Goal: Task Accomplishment & Management: Use online tool/utility

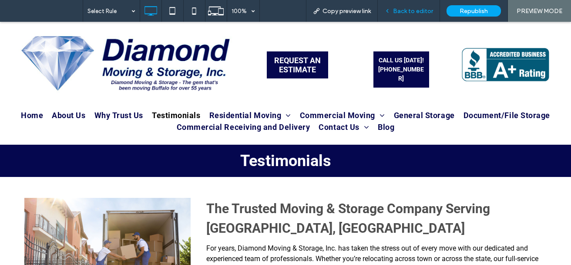
click at [409, 10] on span "Back to editor" at bounding box center [413, 10] width 40 height 7
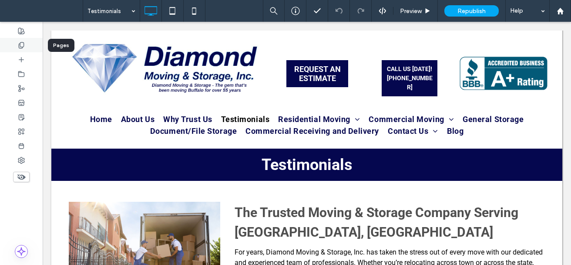
click at [23, 48] on icon at bounding box center [21, 45] width 7 height 7
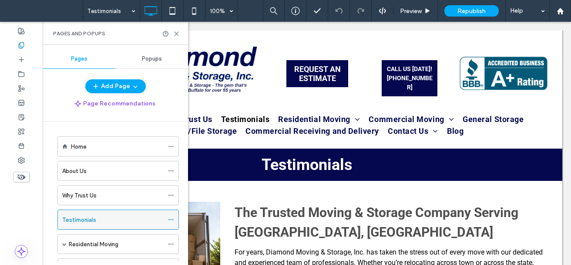
click at [174, 221] on div at bounding box center [173, 219] width 10 height 13
click at [172, 218] on icon at bounding box center [171, 219] width 6 height 6
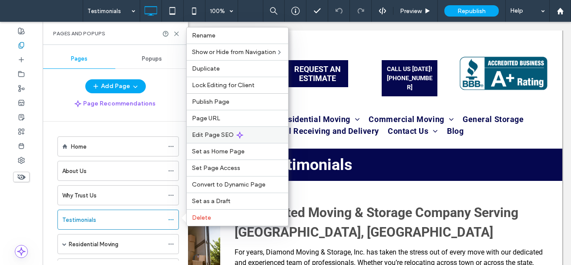
click at [226, 137] on span "Edit Page SEO" at bounding box center [213, 134] width 42 height 7
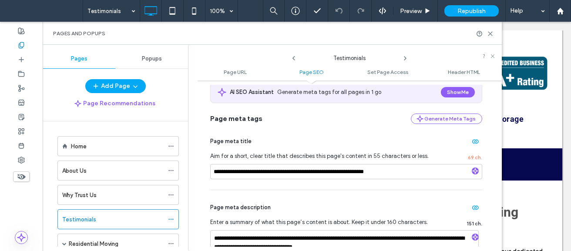
scroll to position [169, 0]
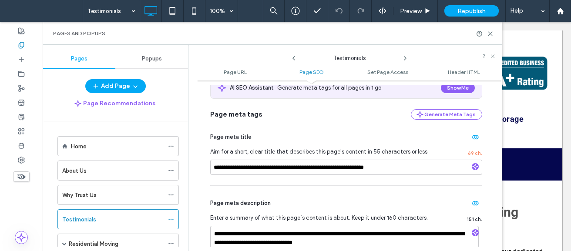
click at [494, 35] on div "Pages and Popups" at bounding box center [273, 33] width 460 height 23
click at [492, 35] on use at bounding box center [491, 34] width 4 height 4
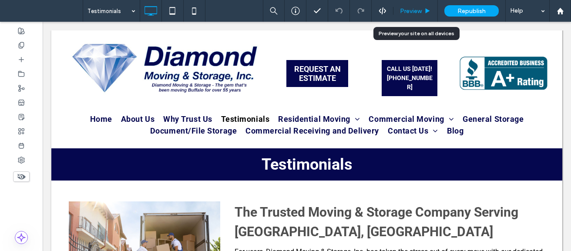
click at [416, 13] on span "Preview" at bounding box center [411, 10] width 22 height 7
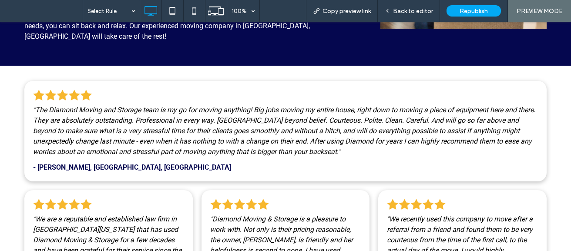
scroll to position [588, 0]
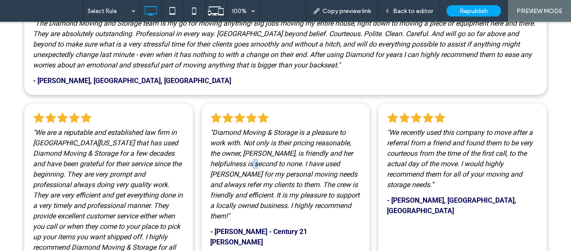
drag, startPoint x: 244, startPoint y: 150, endPoint x: 238, endPoint y: 152, distance: 6.2
click at [238, 152] on span ""Diamond Moving & Storage is a pleasure to work with. Not only is their pricing…" at bounding box center [284, 174] width 149 height 92
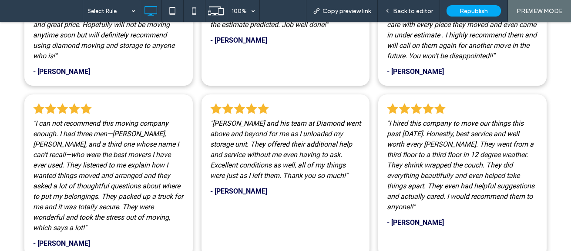
scroll to position [1174, 0]
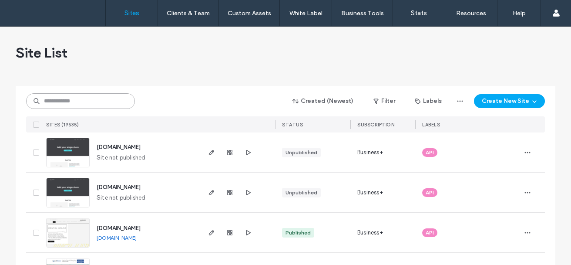
click at [103, 101] on input at bounding box center [80, 101] width 109 height 16
paste input "**********"
type input "**********"
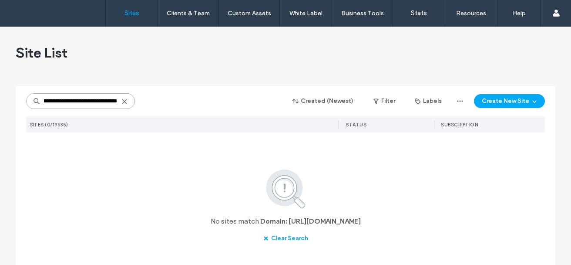
click at [85, 100] on input "**********" at bounding box center [80, 101] width 109 height 16
click at [81, 103] on input "**********" at bounding box center [80, 101] width 109 height 16
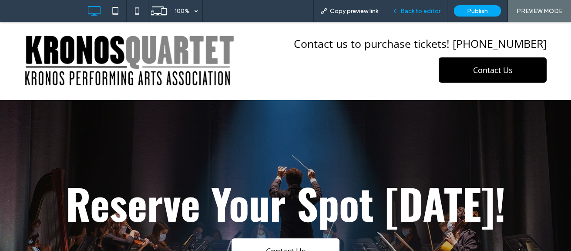
click at [417, 13] on span "Back to editor" at bounding box center [421, 10] width 40 height 7
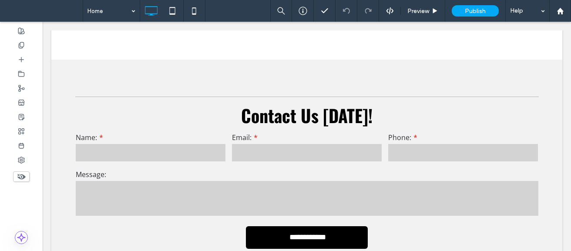
scroll to position [1090, 0]
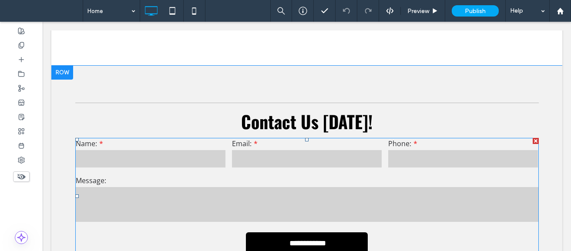
click at [143, 156] on input "text" at bounding box center [151, 158] width 150 height 17
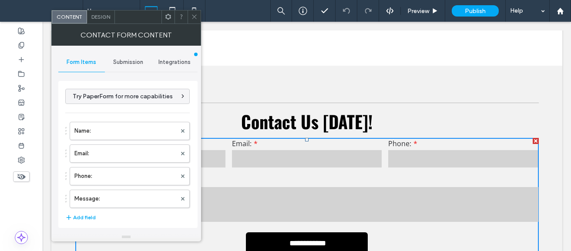
type input "**********"
click at [125, 62] on span "Submission" at bounding box center [128, 62] width 30 height 7
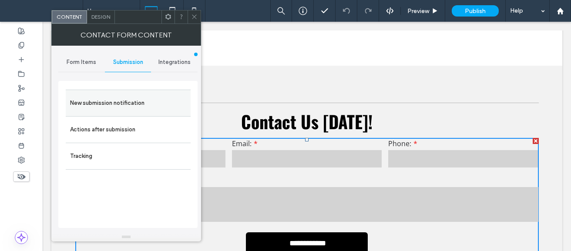
click at [113, 94] on div "New submission notification" at bounding box center [128, 103] width 125 height 27
click at [116, 98] on label "New submission notification" at bounding box center [128, 103] width 116 height 17
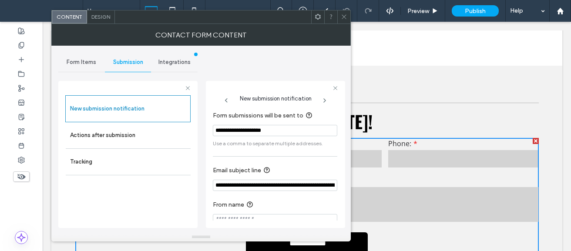
click at [341, 17] on icon at bounding box center [344, 17] width 7 height 7
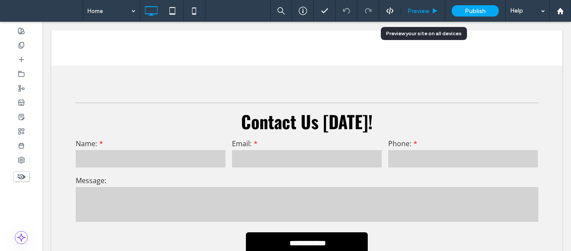
click at [427, 9] on span "Preview" at bounding box center [419, 10] width 22 height 7
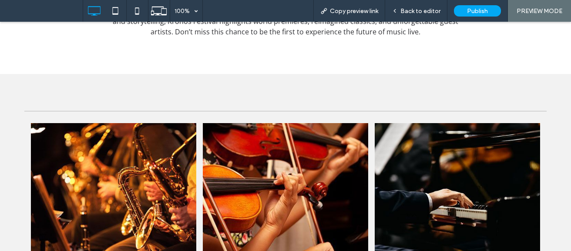
scroll to position [416, 0]
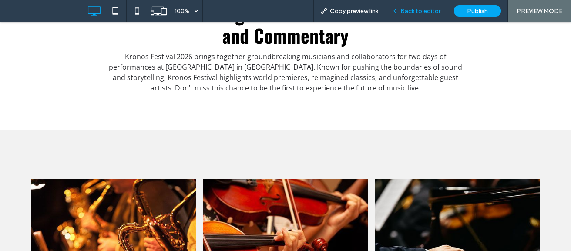
drag, startPoint x: 420, startPoint y: 14, endPoint x: 388, endPoint y: 15, distance: 32.3
click at [420, 14] on span "Back to editor" at bounding box center [421, 10] width 40 height 7
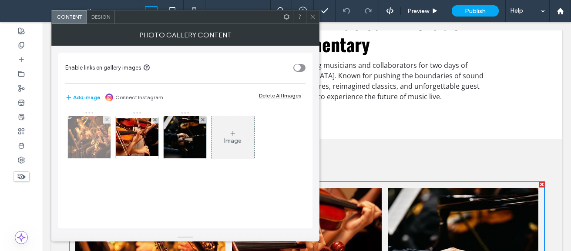
click at [79, 135] on img at bounding box center [89, 137] width 64 height 43
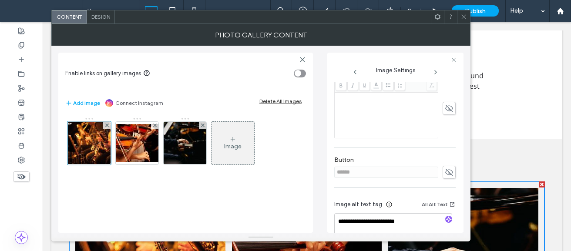
scroll to position [223, 0]
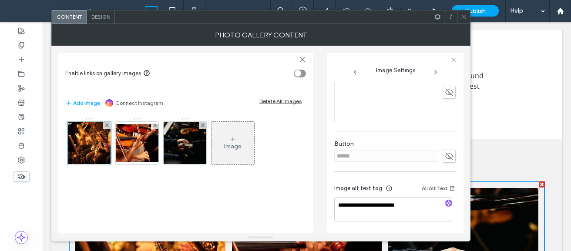
click at [436, 73] on use at bounding box center [436, 72] width 2 height 3
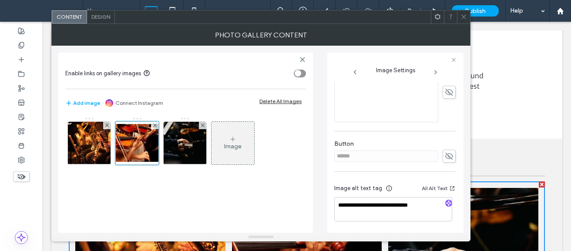
click at [436, 73] on use at bounding box center [436, 72] width 2 height 3
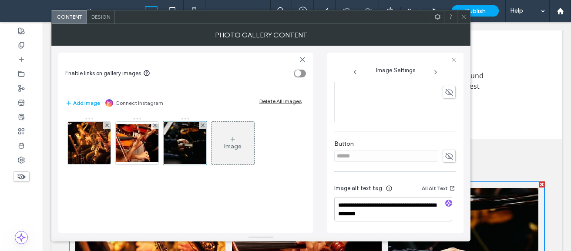
click at [354, 74] on icon at bounding box center [355, 72] width 7 height 7
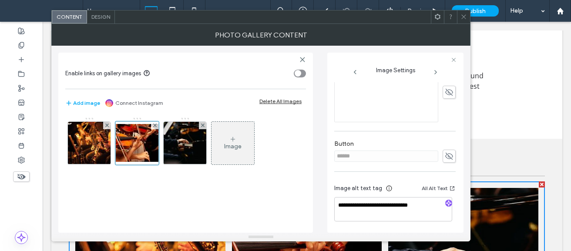
click at [354, 74] on icon at bounding box center [355, 72] width 7 height 7
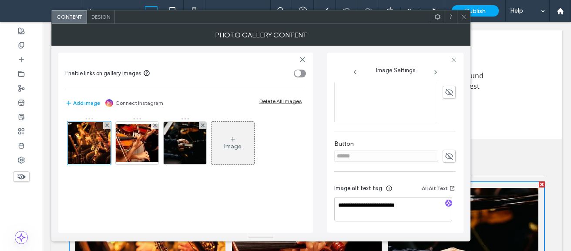
click at [463, 19] on icon at bounding box center [464, 17] width 7 height 7
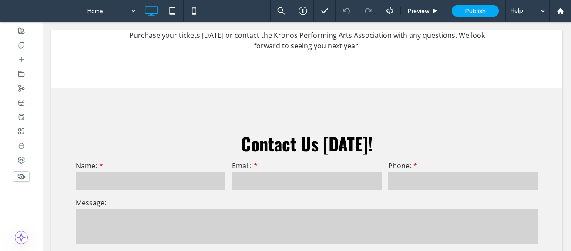
scroll to position [1077, 0]
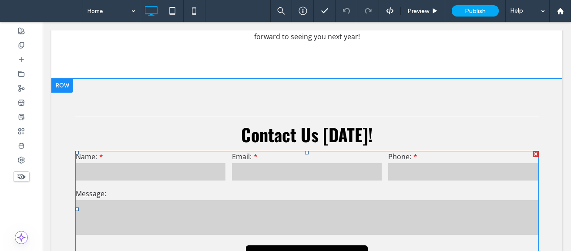
click at [380, 171] on div "Email:" at bounding box center [307, 166] width 156 height 37
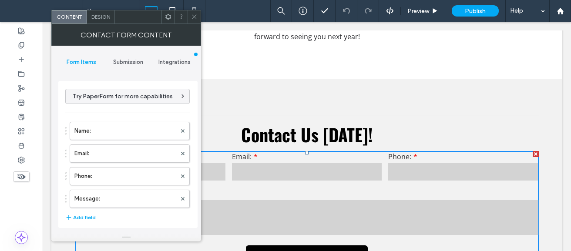
click at [128, 58] on div "Submission" at bounding box center [128, 62] width 47 height 19
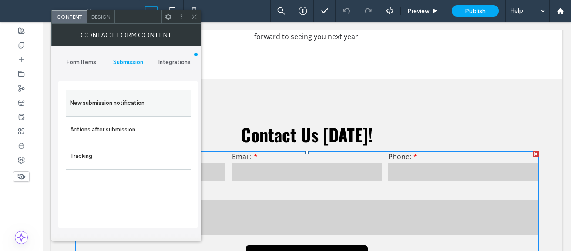
click at [114, 102] on label "New submission notification" at bounding box center [128, 103] width 116 height 17
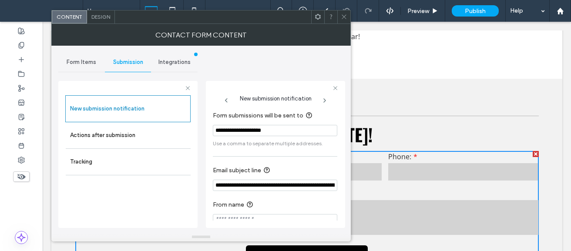
click at [288, 184] on input "**********" at bounding box center [275, 185] width 125 height 11
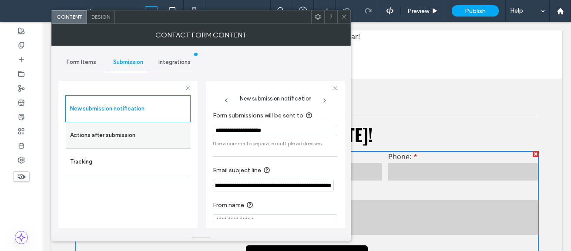
scroll to position [0, 0]
click at [127, 139] on label "Actions after submission" at bounding box center [128, 135] width 116 height 17
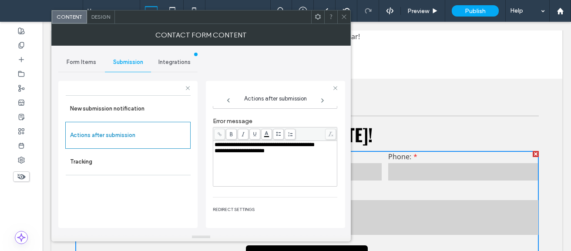
scroll to position [165, 0]
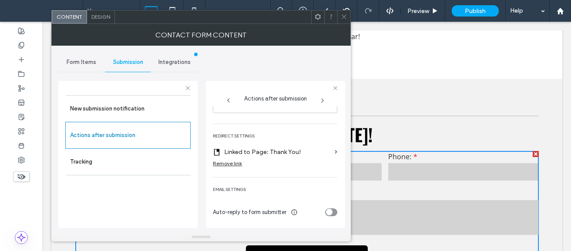
click at [347, 17] on icon at bounding box center [344, 17] width 7 height 7
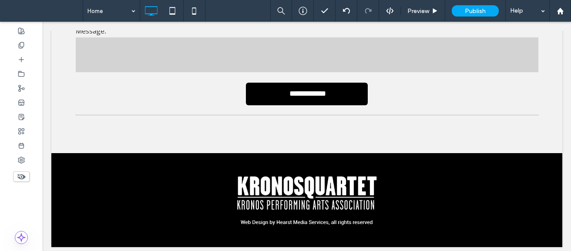
scroll to position [1242, 0]
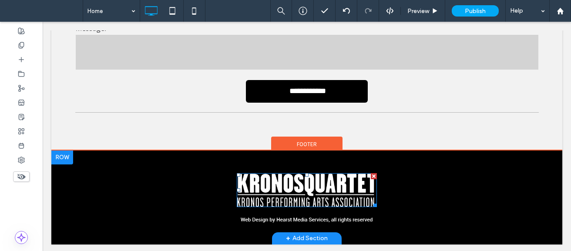
click at [315, 196] on img at bounding box center [307, 190] width 140 height 34
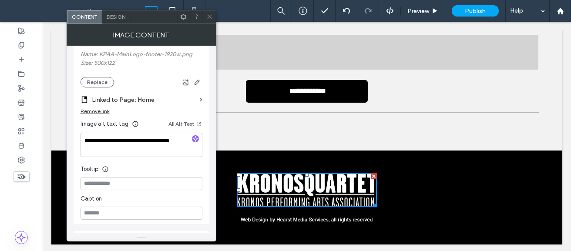
scroll to position [248, 0]
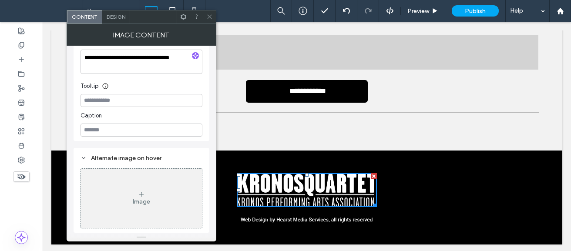
click at [210, 19] on icon at bounding box center [209, 17] width 7 height 7
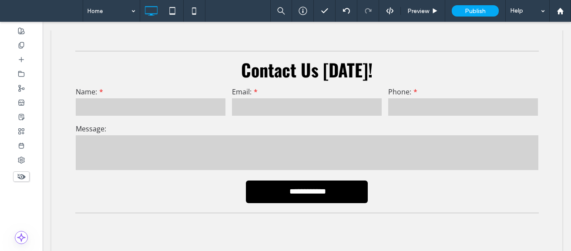
scroll to position [1144, 0]
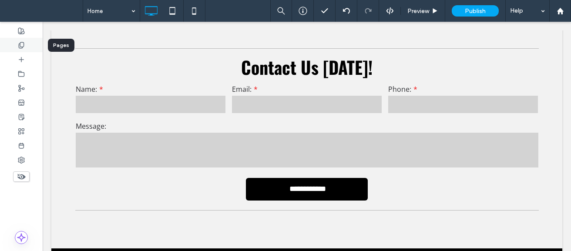
click at [22, 43] on icon at bounding box center [21, 45] width 7 height 7
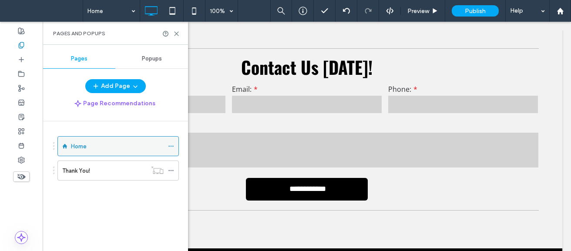
click at [170, 145] on icon at bounding box center [171, 146] width 6 height 6
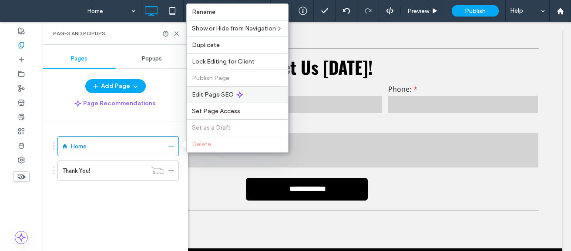
click at [230, 97] on span "Edit Page SEO" at bounding box center [213, 94] width 42 height 7
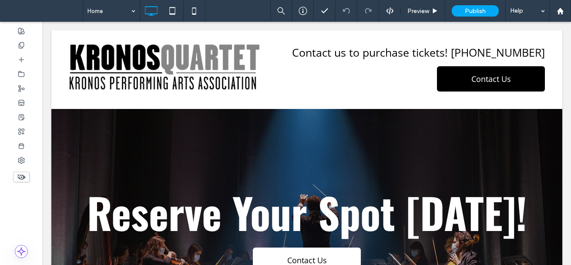
click at [230, 111] on div "**********" at bounding box center [306, 231] width 511 height 247
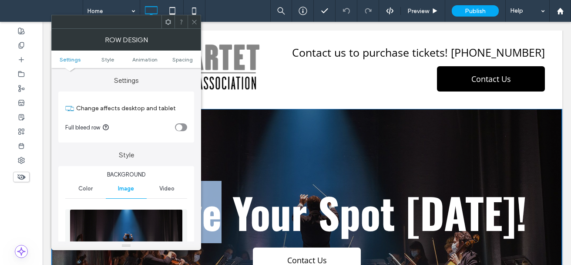
drag, startPoint x: 43, startPoint y: 22, endPoint x: 571, endPoint y: 62, distance: 529.9
click at [230, 111] on div "**********" at bounding box center [306, 231] width 511 height 247
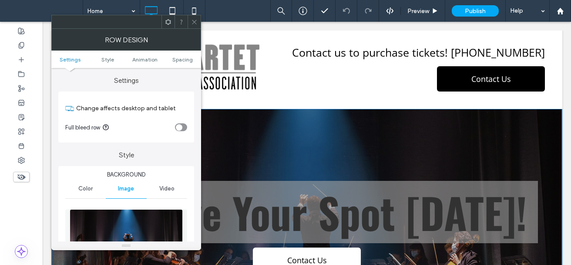
click at [196, 21] on use at bounding box center [194, 22] width 4 height 4
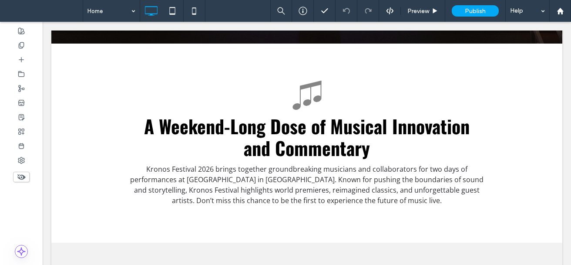
scroll to position [304, 0]
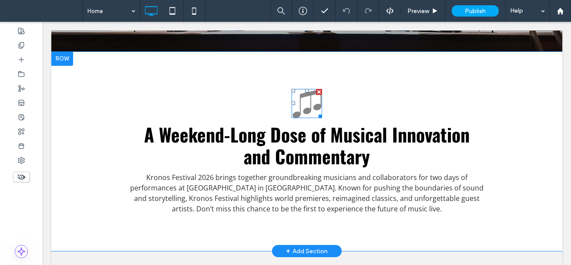
click at [296, 92] on icon "music icon" at bounding box center [307, 103] width 30 height 29
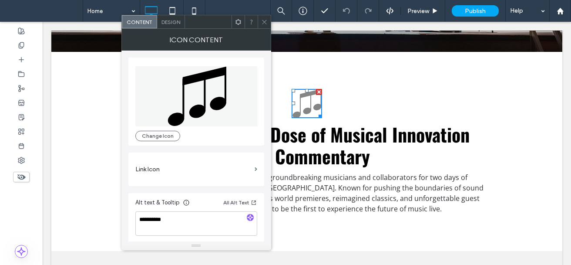
click at [266, 22] on icon at bounding box center [264, 22] width 7 height 7
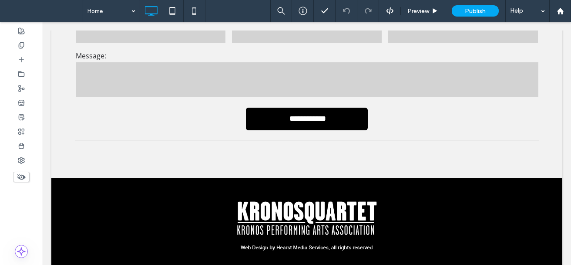
scroll to position [1229, 0]
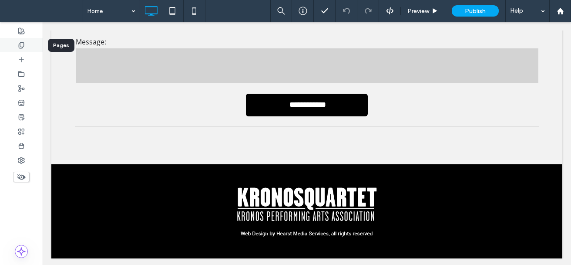
click at [21, 44] on icon at bounding box center [21, 45] width 7 height 7
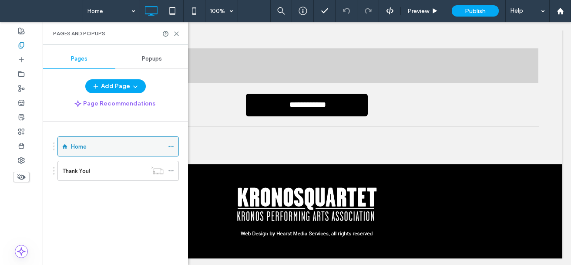
click at [170, 148] on icon at bounding box center [171, 146] width 6 height 6
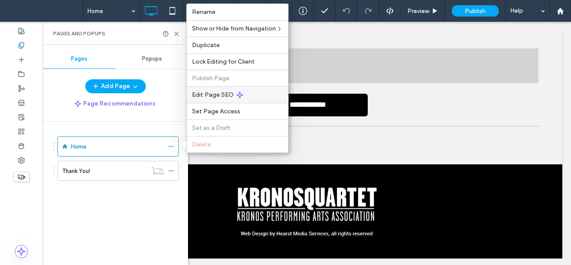
click at [216, 98] on div "Edit Page SEO" at bounding box center [237, 94] width 101 height 17
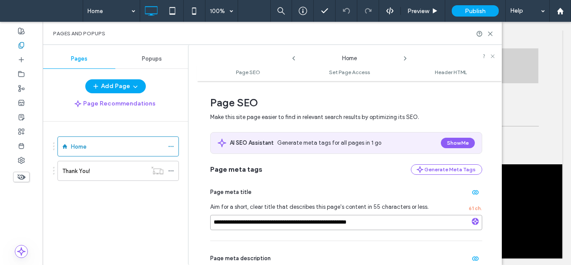
click at [337, 221] on input "**********" at bounding box center [346, 222] width 272 height 15
click at [405, 57] on use at bounding box center [406, 58] width 2 height 3
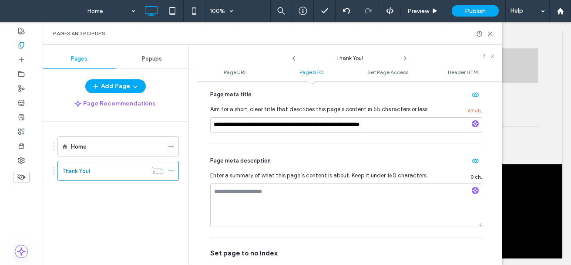
scroll to position [207, 0]
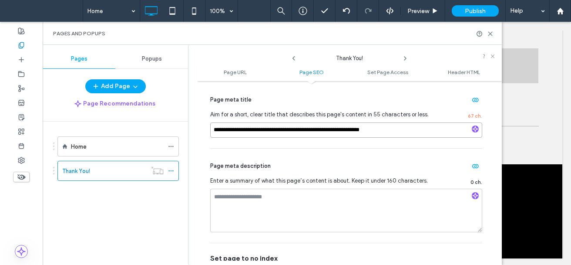
click at [408, 132] on input "**********" at bounding box center [346, 129] width 272 height 15
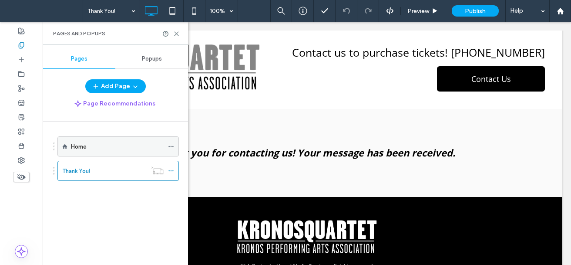
click at [94, 150] on div "Home" at bounding box center [117, 146] width 93 height 9
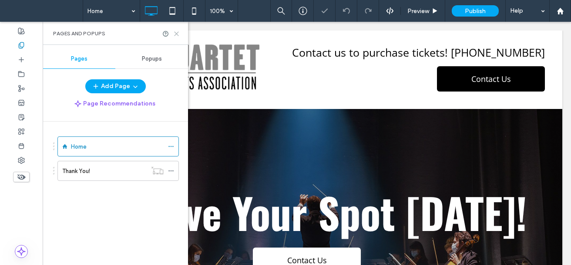
click at [179, 37] on icon at bounding box center [176, 33] width 7 height 7
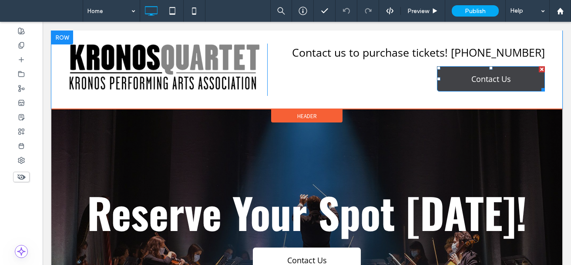
click at [447, 74] on link "Contact Us" at bounding box center [491, 78] width 108 height 25
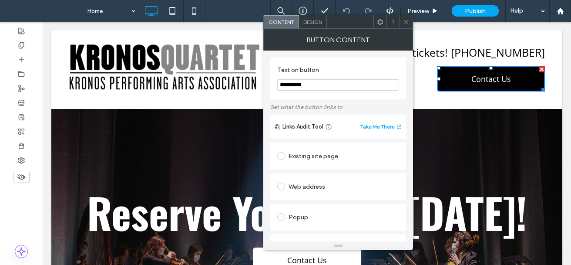
click at [407, 25] on span at bounding box center [406, 21] width 7 height 13
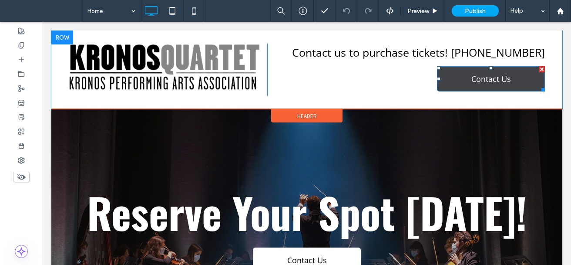
click at [450, 77] on link "Contact Us" at bounding box center [491, 78] width 108 height 25
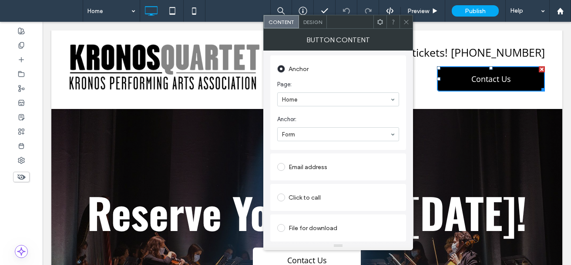
scroll to position [128, 0]
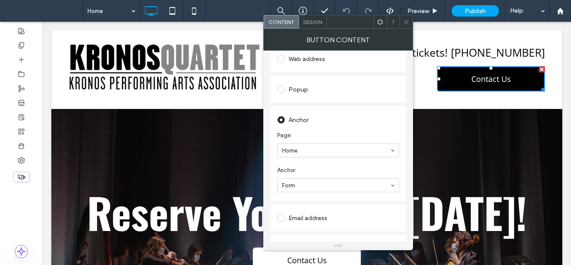
click at [408, 24] on icon at bounding box center [406, 22] width 7 height 7
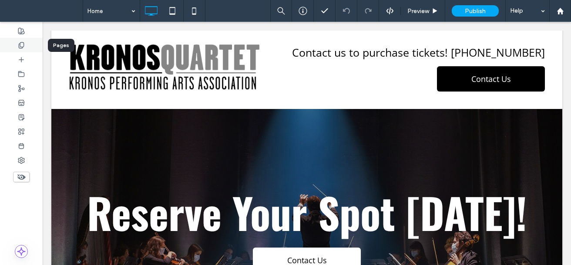
click at [17, 43] on div at bounding box center [21, 45] width 43 height 14
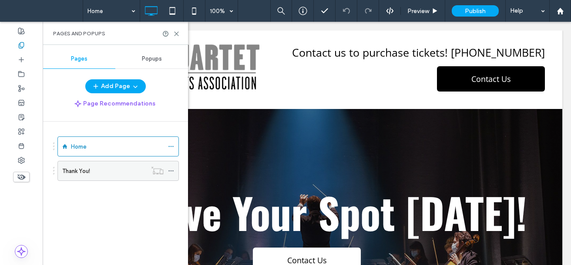
click at [134, 178] on div "Thank You!" at bounding box center [104, 170] width 84 height 19
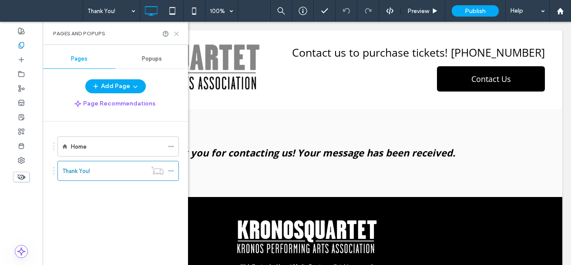
click at [174, 33] on icon at bounding box center [176, 33] width 7 height 7
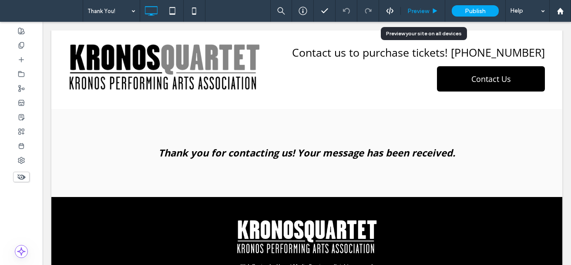
click at [427, 11] on span "Preview" at bounding box center [419, 10] width 22 height 7
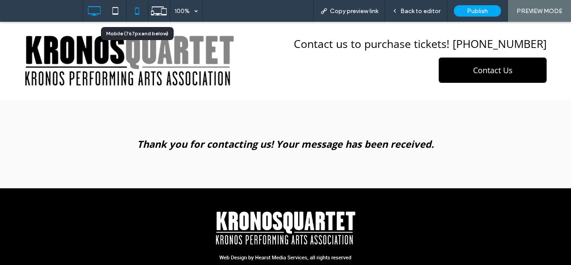
click at [136, 11] on icon at bounding box center [136, 10] width 17 height 17
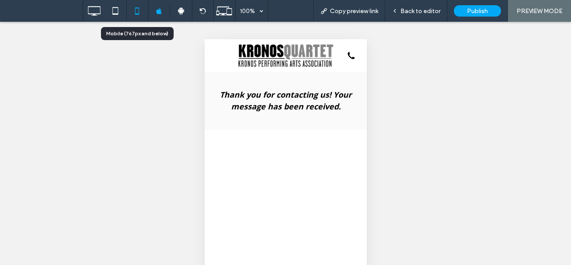
click at [284, 57] on img at bounding box center [285, 55] width 95 height 23
click at [0, 0] on div at bounding box center [0, 0] width 0 height 0
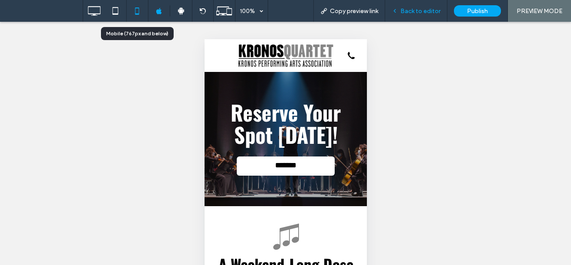
click at [413, 13] on span "Back to editor" at bounding box center [421, 10] width 40 height 7
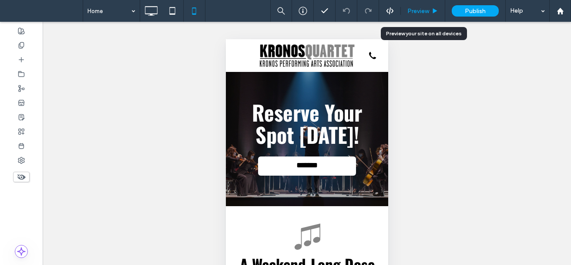
click at [412, 5] on div "Preview" at bounding box center [423, 11] width 44 height 22
click at [412, 11] on span "Preview" at bounding box center [419, 10] width 22 height 7
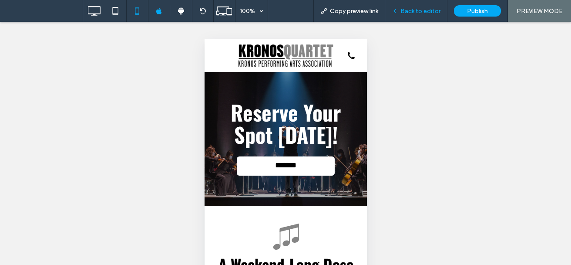
click at [416, 17] on div "Back to editor" at bounding box center [416, 11] width 62 height 22
click at [416, 14] on span "Back to editor" at bounding box center [421, 10] width 40 height 7
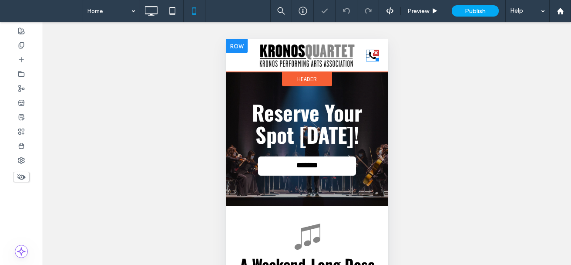
click at [366, 60] on icon "Phone Icon" at bounding box center [372, 56] width 13 height 12
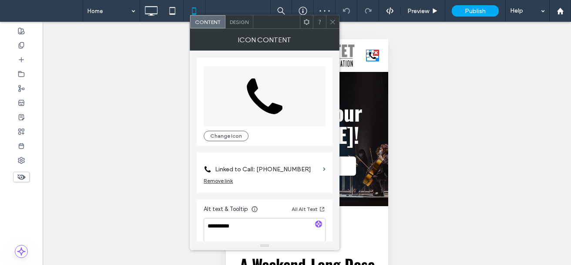
click at [333, 20] on icon at bounding box center [333, 22] width 7 height 7
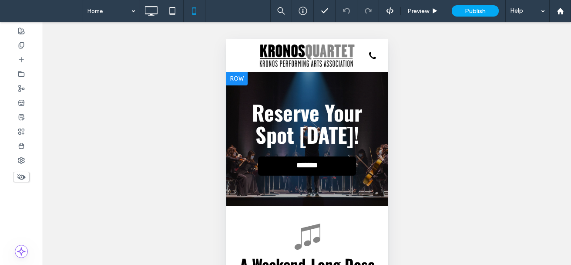
drag, startPoint x: 561, startPoint y: 65, endPoint x: 338, endPoint y: 165, distance: 244.1
click at [338, 165] on link "*******" at bounding box center [307, 165] width 98 height 19
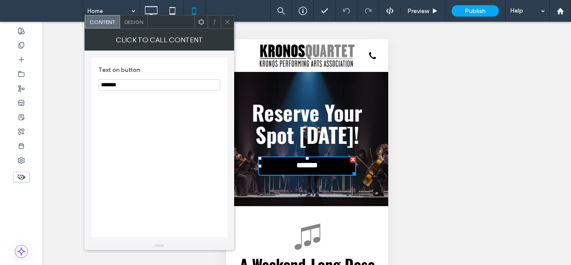
click at [338, 165] on link "*******" at bounding box center [307, 165] width 98 height 19
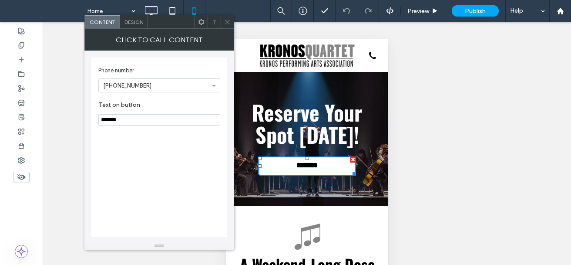
click at [226, 21] on use at bounding box center [227, 22] width 4 height 4
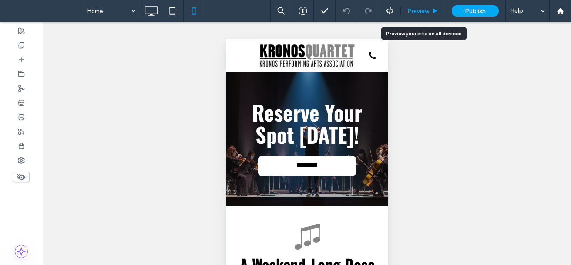
click at [416, 9] on span "Preview" at bounding box center [419, 10] width 22 height 7
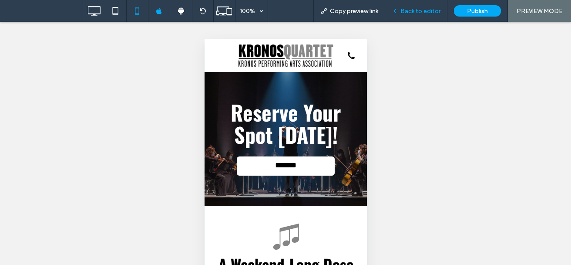
click at [435, 5] on div "Back to editor" at bounding box center [416, 11] width 62 height 22
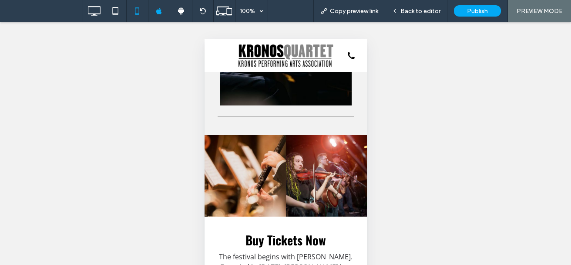
scroll to position [838, 0]
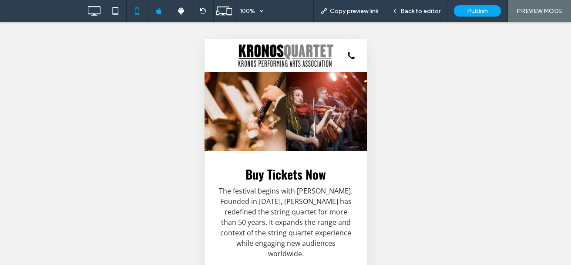
drag, startPoint x: 366, startPoint y: 242, endPoint x: 366, endPoint y: 259, distance: 17.0
click at [366, 259] on div "Unhide? Yes Unhide? Yes Unhide? Yes Unhide? Yes Unhide? Yes Unhide? Yes Unhide?…" at bounding box center [285, 154] width 571 height 265
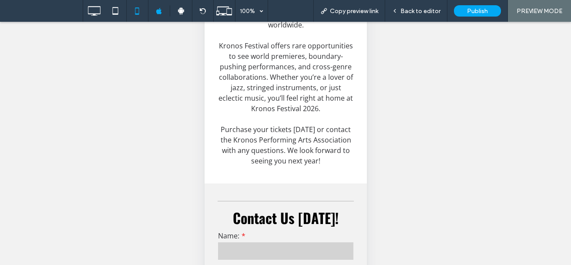
scroll to position [95, 0]
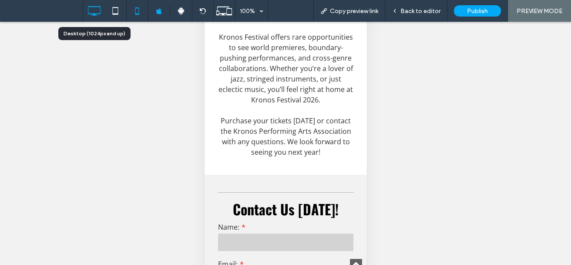
click at [92, 10] on icon at bounding box center [93, 10] width 17 height 17
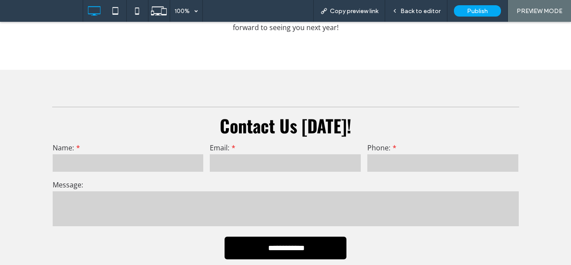
scroll to position [1212, 0]
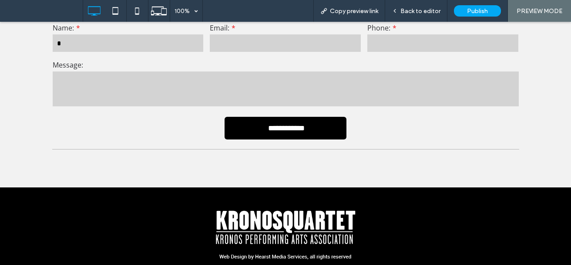
click at [104, 50] on input "*" at bounding box center [128, 42] width 151 height 17
type input "**"
click at [249, 41] on input "email" at bounding box center [285, 42] width 151 height 17
type input "******"
click at [232, 81] on textarea at bounding box center [286, 88] width 466 height 35
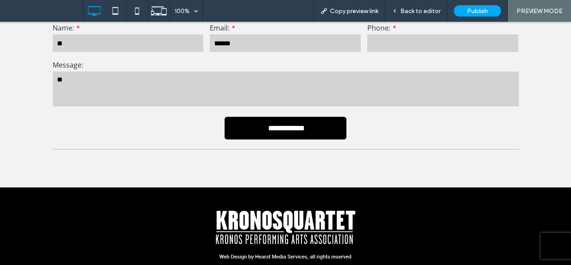
type textarea "**"
click at [416, 40] on input "*" at bounding box center [443, 42] width 151 height 17
type input "***"
